Goal: Navigation & Orientation: Find specific page/section

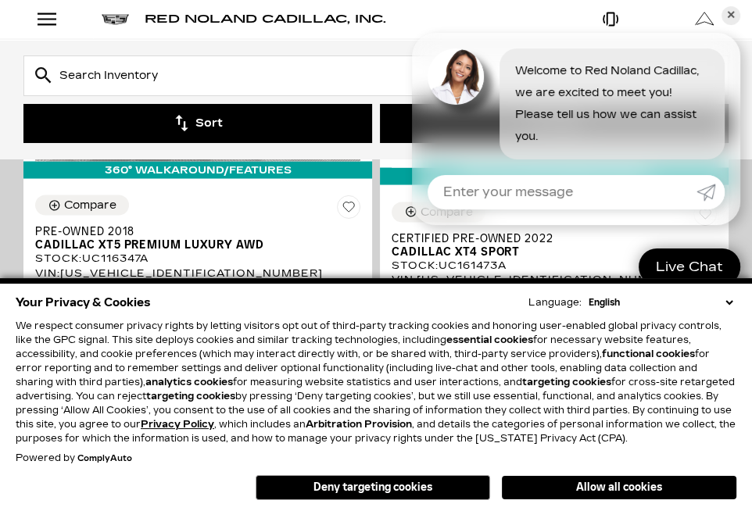
scroll to position [2103, 0]
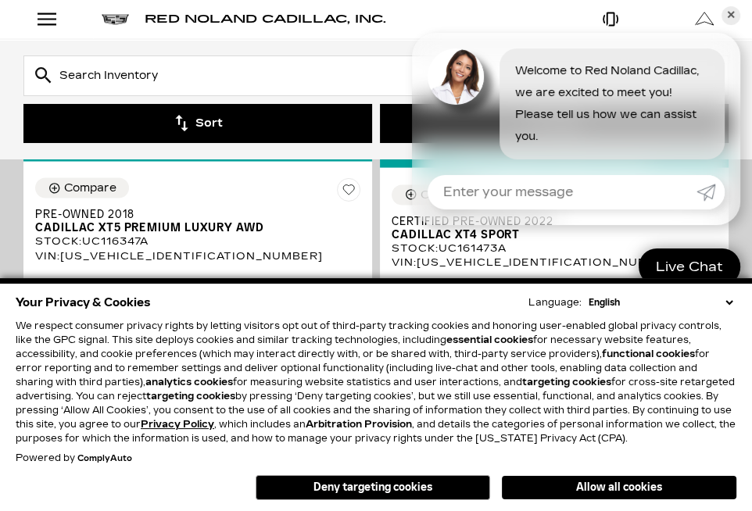
drag, startPoint x: 0, startPoint y: 0, endPoint x: 573, endPoint y: 8, distance: 573.0
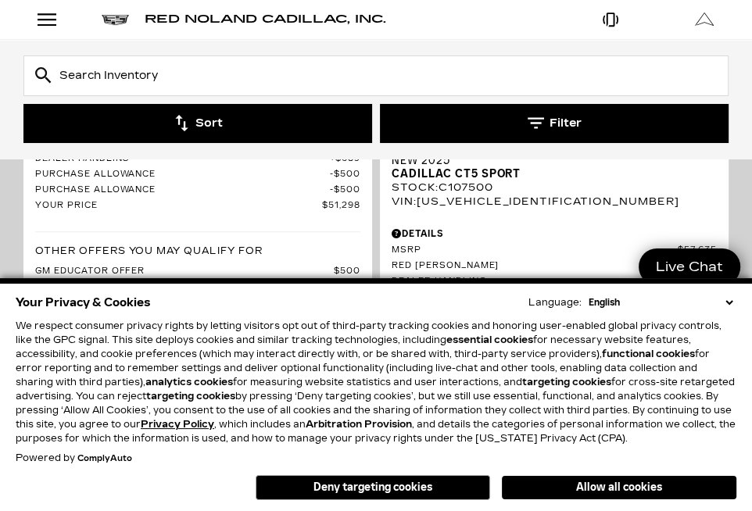
scroll to position [603, 0]
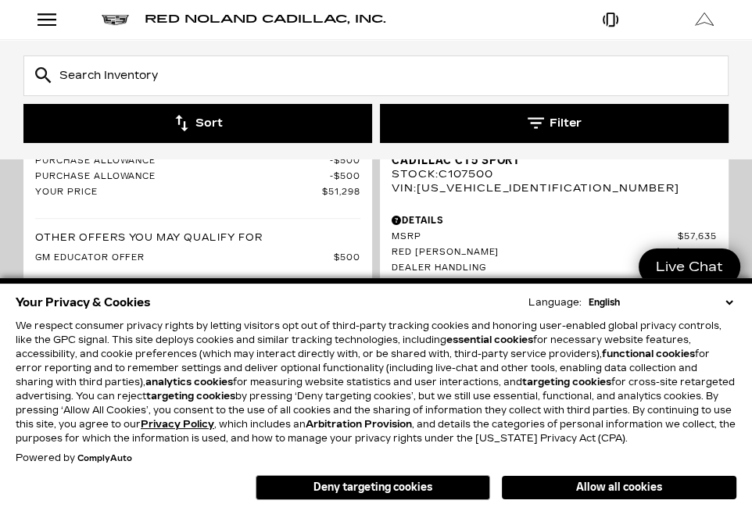
drag, startPoint x: 0, startPoint y: 0, endPoint x: 758, endPoint y: 109, distance: 766.0
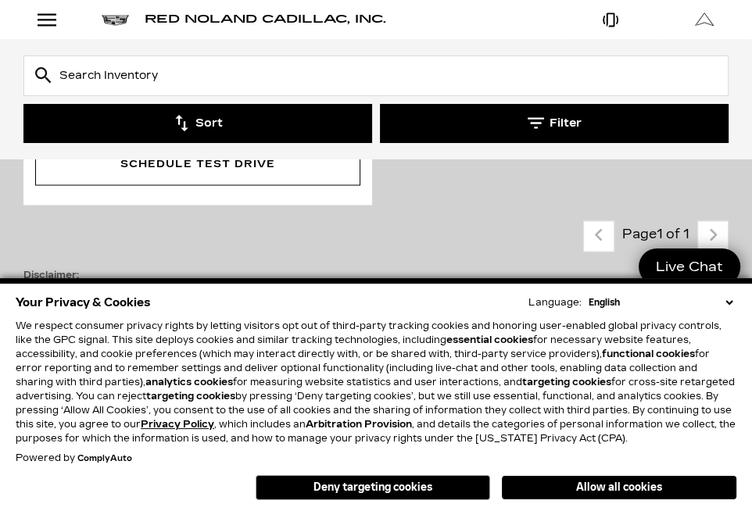
scroll to position [1951, 0]
